Goal: Find specific page/section: Find specific page/section

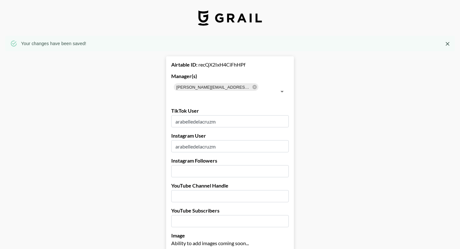
select select "USD"
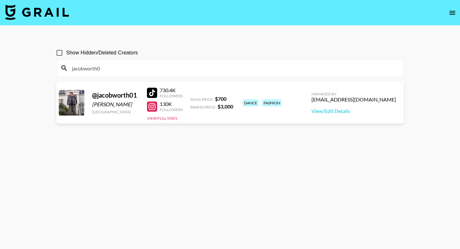
click at [129, 70] on input "jacobworth0" at bounding box center [234, 68] width 332 height 10
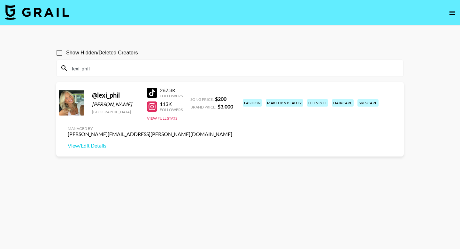
type input "lexi_phil"
drag, startPoint x: 323, startPoint y: 99, endPoint x: 358, endPoint y: 99, distance: 35.2
click at [232, 131] on div "[PERSON_NAME][EMAIL_ADDRESS][PERSON_NAME][DOMAIN_NAME]" at bounding box center [150, 134] width 165 height 6
copy div "[PERSON_NAME].[PERSON_NAME]"
